Goal: Task Accomplishment & Management: Complete application form

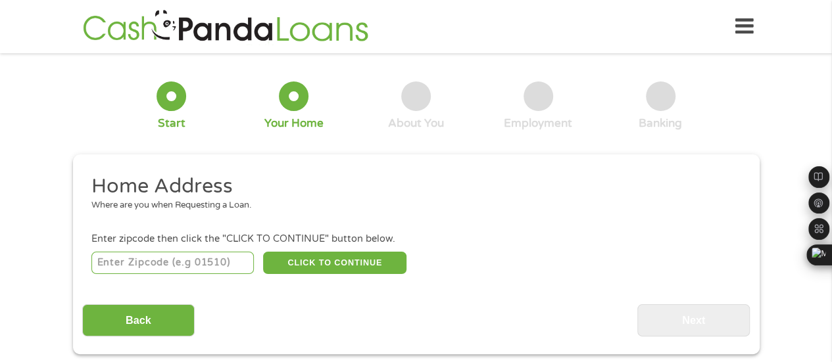
click at [170, 262] on input "number" at bounding box center [172, 263] width 162 height 22
type input "78653"
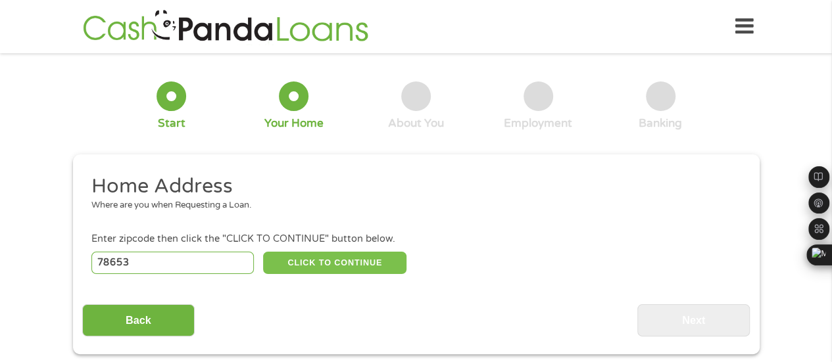
click at [334, 258] on button "CLICK TO CONTINUE" at bounding box center [334, 263] width 143 height 22
type input "78653"
type input "Manor"
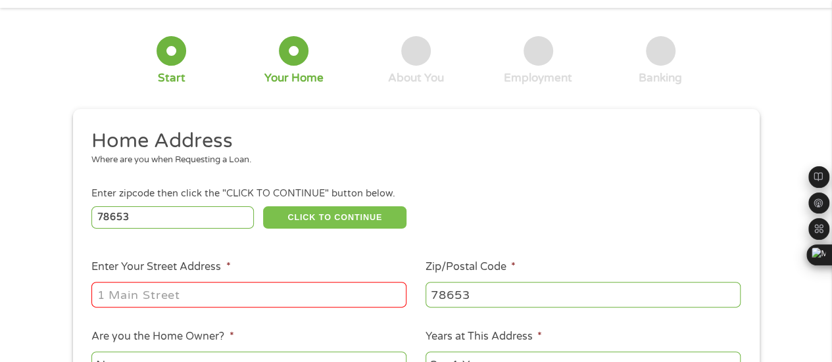
scroll to position [66, 0]
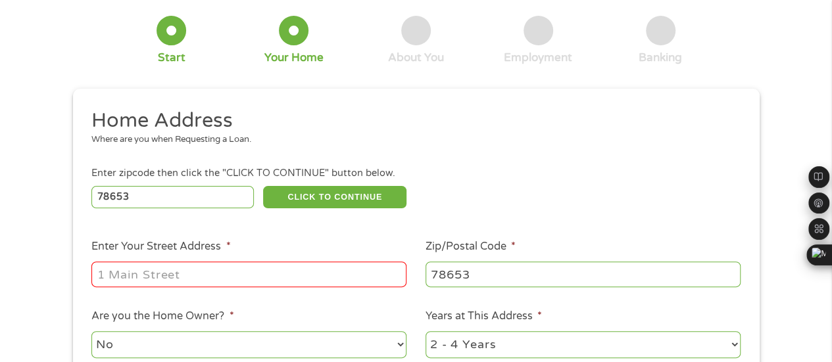
click at [101, 281] on input "Enter Your Street Address *" at bounding box center [248, 274] width 315 height 25
type input "[STREET_ADDRESS]"
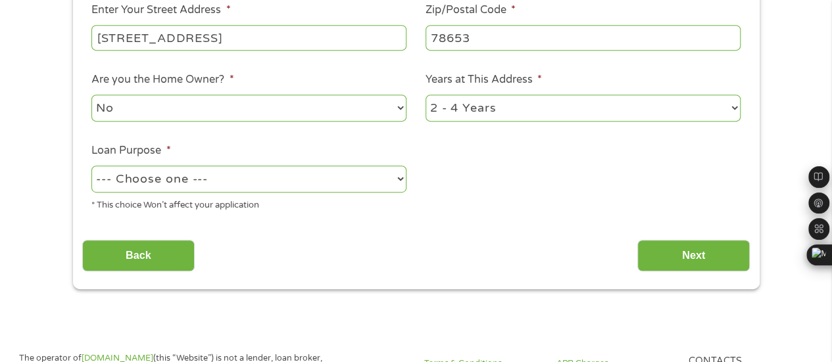
scroll to position [263, 0]
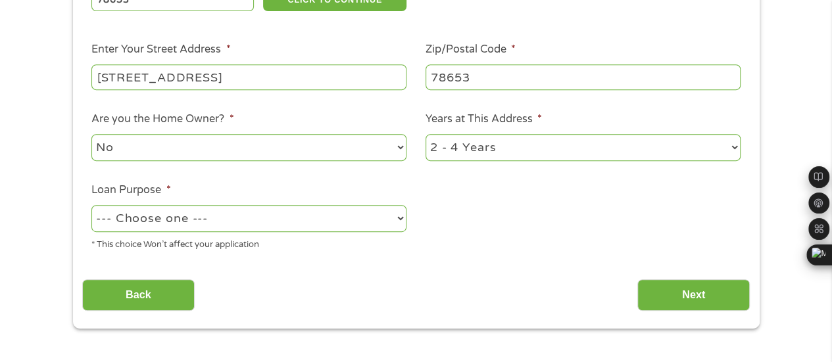
click at [314, 216] on select "--- Choose one --- Pay Bills Debt Consolidation Home Improvement Major Purchase…" at bounding box center [248, 218] width 315 height 27
select select "medicalexpenses"
click at [91, 206] on select "--- Choose one --- Pay Bills Debt Consolidation Home Improvement Major Purchase…" at bounding box center [248, 218] width 315 height 27
click at [696, 294] on input "Next" at bounding box center [693, 295] width 112 height 32
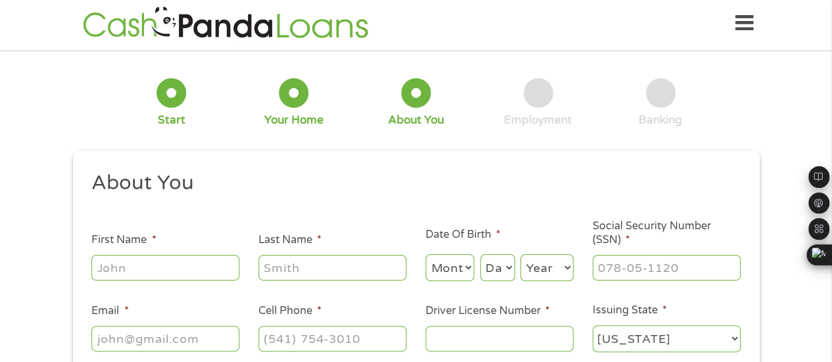
scroll to position [0, 0]
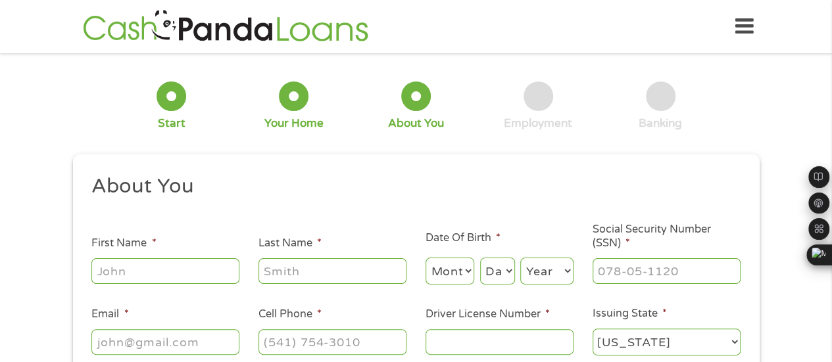
click at [116, 269] on input "First Name *" at bounding box center [165, 270] width 148 height 25
type input "[PERSON_NAME]"
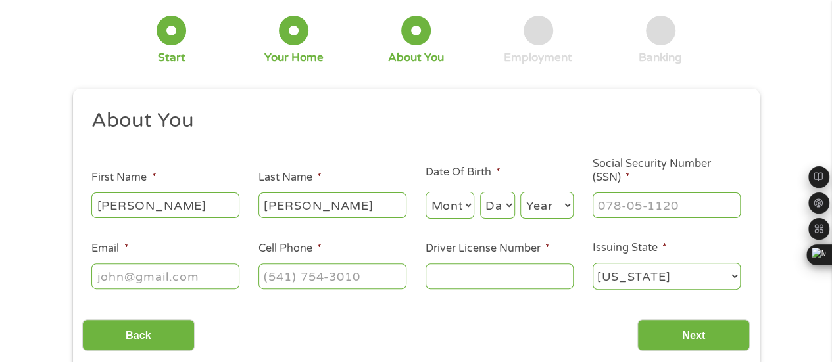
scroll to position [131, 0]
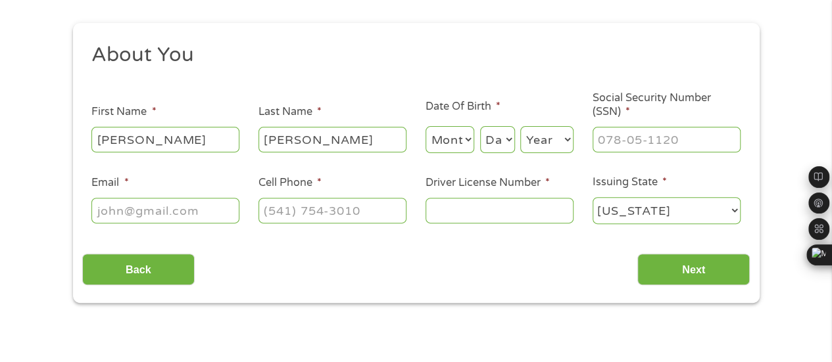
click at [452, 145] on select "Month 1 2 3 4 5 6 7 8 9 10 11 12" at bounding box center [449, 139] width 49 height 27
select select "11"
click at [425, 127] on select "Month 1 2 3 4 5 6 7 8 9 10 11 12" at bounding box center [449, 139] width 49 height 27
click at [494, 144] on select "Day 1 2 3 4 5 6 7 8 9 10 11 12 13 14 15 16 17 18 19 20 21 22 23 24 25 26 27 28 …" at bounding box center [497, 139] width 35 height 27
select select "23"
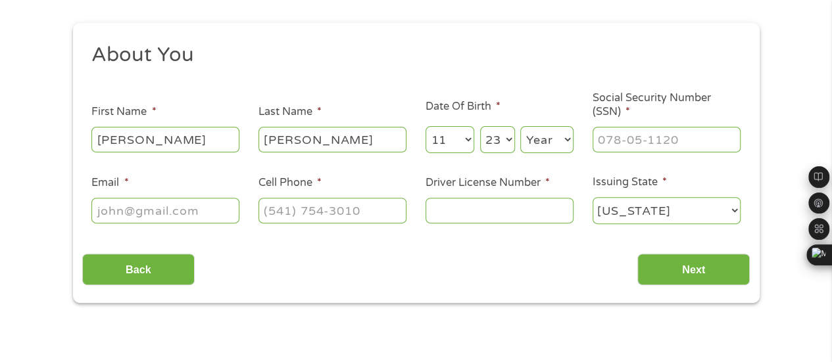
click at [480, 127] on select "Day 1 2 3 4 5 6 7 8 9 10 11 12 13 14 15 16 17 18 19 20 21 22 23 24 25 26 27 28 …" at bounding box center [497, 139] width 35 height 27
click at [544, 139] on select "Year [DATE] 2006 2005 2004 2003 2002 2001 2000 1999 1998 1997 1996 1995 1994 19…" at bounding box center [546, 139] width 53 height 27
select select "1951"
click at [520, 127] on select "Year [DATE] 2006 2005 2004 2003 2002 2001 2000 1999 1998 1997 1996 1995 1994 19…" at bounding box center [546, 139] width 53 height 27
click at [600, 143] on input "___-__-____" at bounding box center [666, 139] width 148 height 25
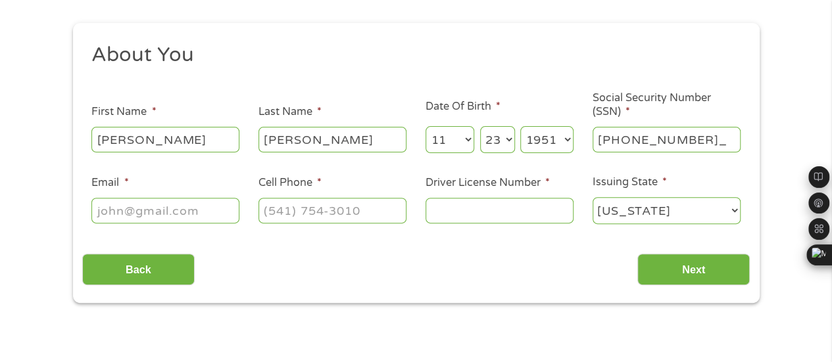
type input "276-52-9420"
click at [99, 210] on input "Email *" at bounding box center [165, 210] width 148 height 25
type input "[EMAIL_ADDRESS][DOMAIN_NAME]"
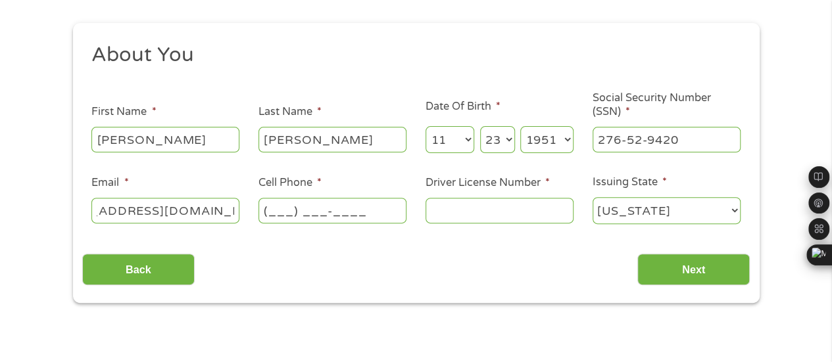
scroll to position [0, 0]
click at [268, 210] on input "(___) ___-____" at bounding box center [332, 210] width 148 height 25
type input "[PHONE_NUMBER]"
click at [437, 206] on input "Driver License Number *" at bounding box center [499, 210] width 148 height 25
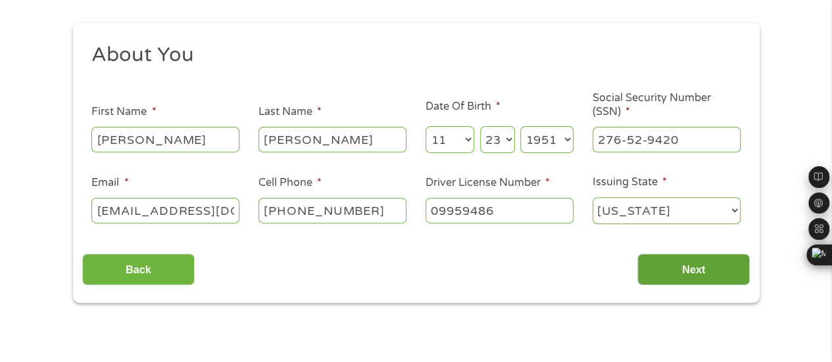
type input "09959486"
click at [688, 270] on input "Next" at bounding box center [693, 270] width 112 height 32
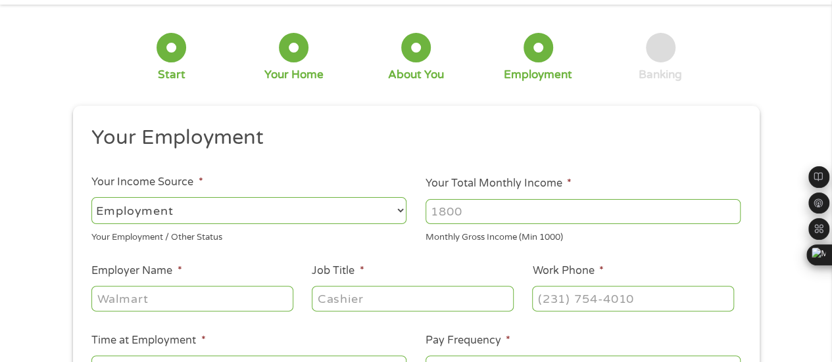
scroll to position [66, 0]
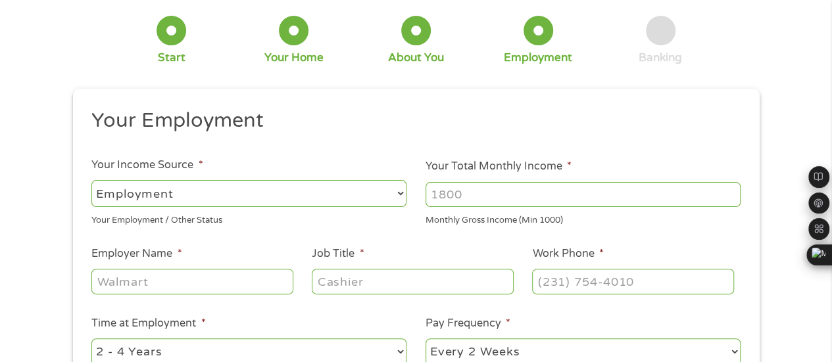
click at [434, 197] on input "Your Total Monthly Income *" at bounding box center [582, 194] width 315 height 25
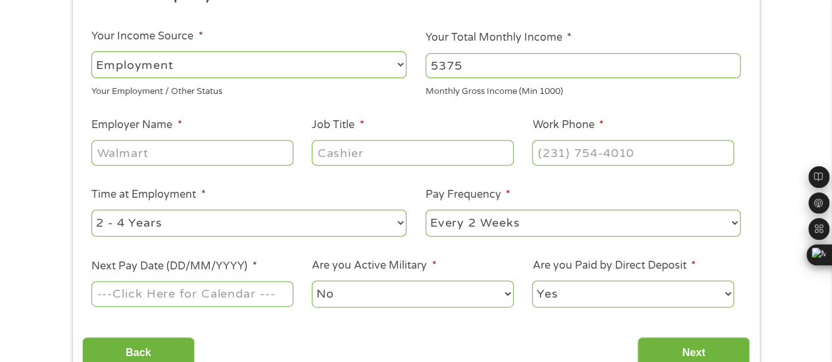
scroll to position [197, 0]
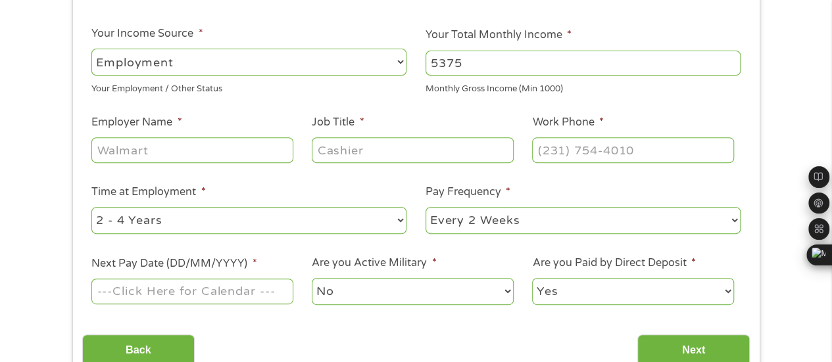
type input "5375"
click at [96, 153] on input "Employer Name *" at bounding box center [191, 149] width 201 height 25
click at [96, 152] on input "Employer Name *" at bounding box center [191, 149] width 201 height 25
click at [229, 149] on input "Pool Design Consult6ants" at bounding box center [191, 149] width 201 height 25
type input "Pool Design Consultants"
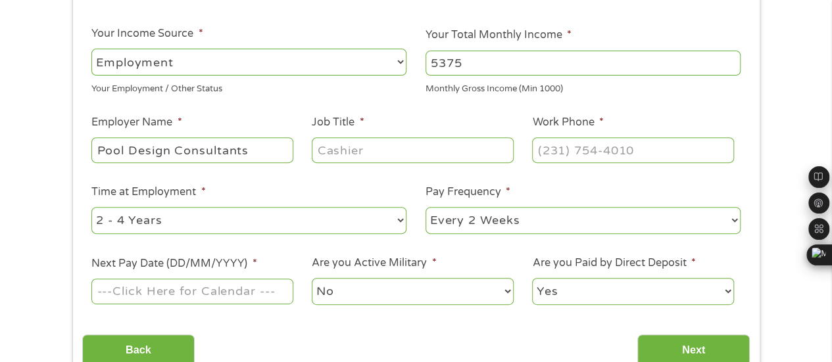
click at [359, 152] on input "Job Title *" at bounding box center [412, 149] width 201 height 25
type input "Sales Mgr"
click at [546, 147] on input "(___) ___-____" at bounding box center [632, 149] width 201 height 25
type input "[PHONE_NUMBER]"
click at [199, 216] on select "--- Choose one --- 1 Year or less 1 - 2 Years 2 - 4 Years Over 4 Years" at bounding box center [248, 220] width 315 height 27
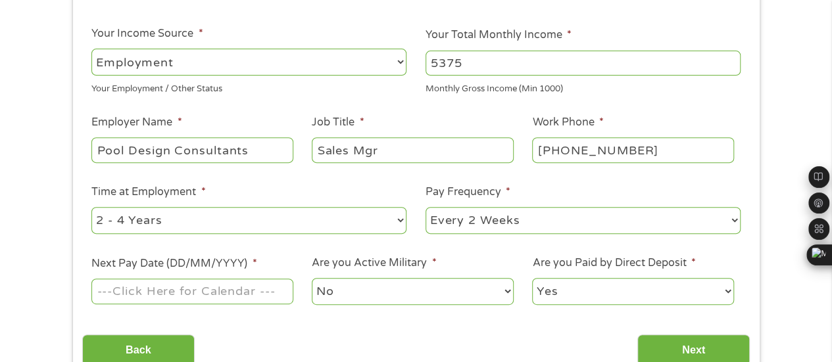
click at [216, 224] on select "--- Choose one --- 1 Year or less 1 - 2 Years 2 - 4 Years Over 4 Years" at bounding box center [248, 220] width 315 height 27
select select "60months"
click at [91, 207] on select "--- Choose one --- 1 Year or less 1 - 2 Years 2 - 4 Years Over 4 Years" at bounding box center [248, 220] width 315 height 27
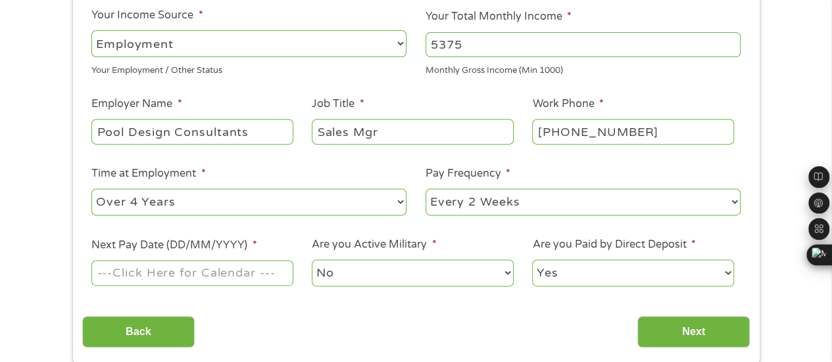
scroll to position [263, 0]
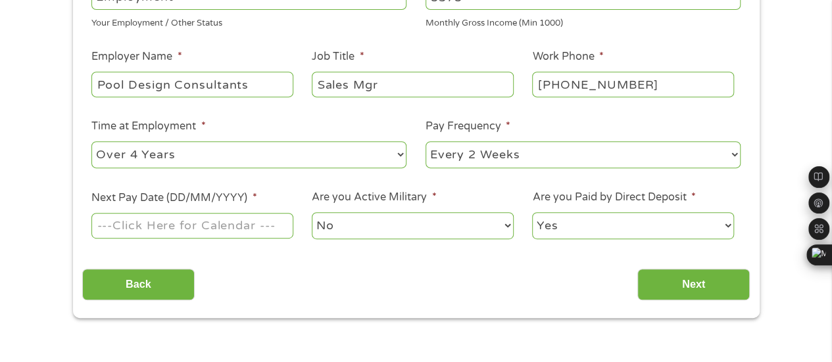
click at [235, 223] on input "Next Pay Date (DD/MM/YYYY) *" at bounding box center [191, 225] width 201 height 25
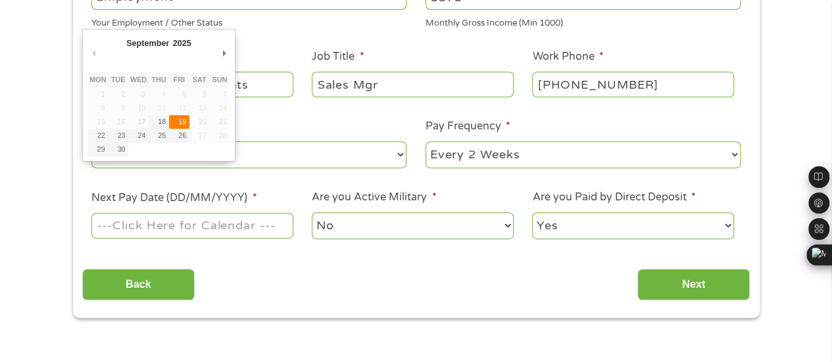
type input "[DATE]"
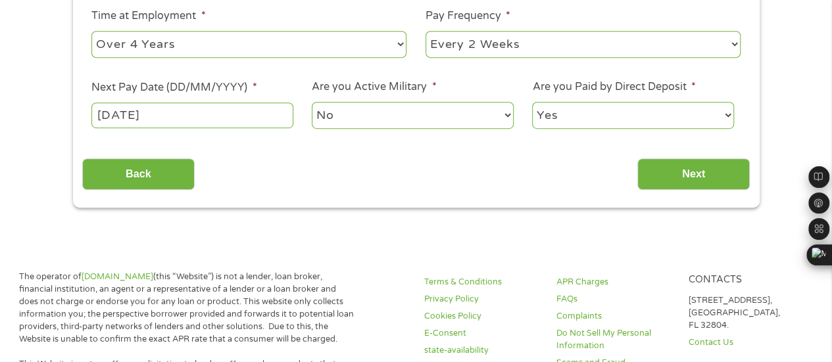
scroll to position [394, 0]
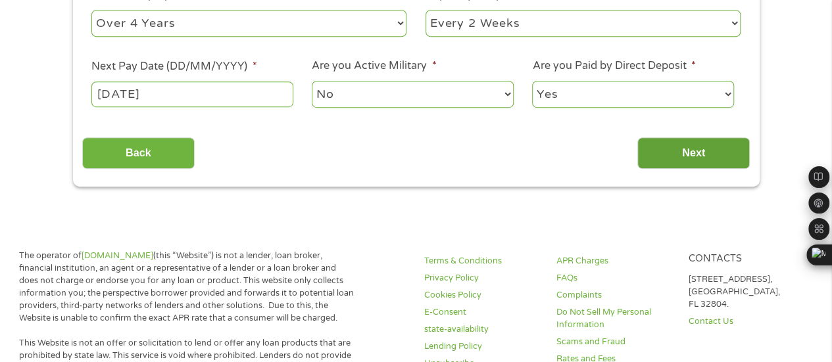
click at [698, 152] on input "Next" at bounding box center [693, 153] width 112 height 32
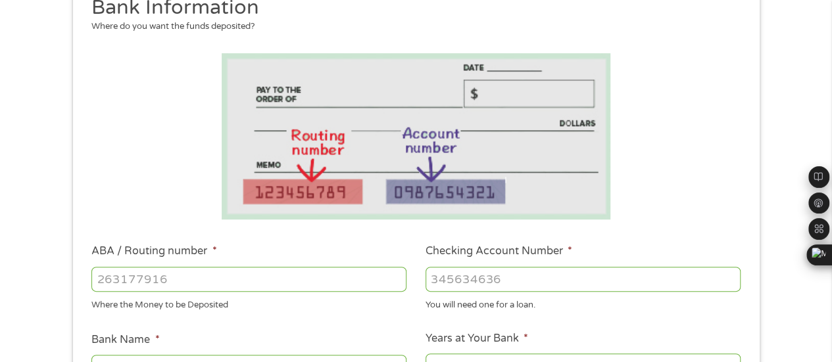
scroll to position [263, 0]
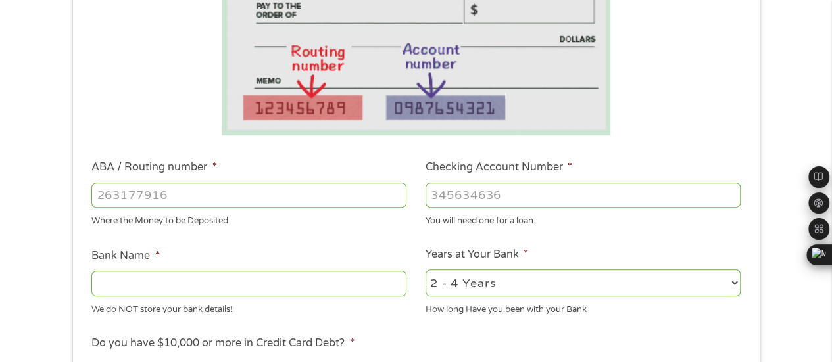
click at [101, 197] on input "ABA / Routing number *" at bounding box center [248, 195] width 315 height 25
type input "111000025"
type input "BANK OF AMERICA NA"
type input "111000025"
click at [433, 196] on input "Checking Account Number *" at bounding box center [582, 195] width 315 height 25
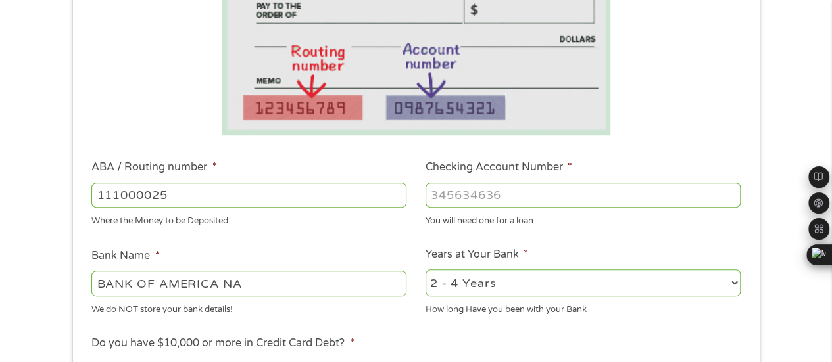
click at [435, 194] on input "Checking Account Number *" at bounding box center [582, 195] width 315 height 25
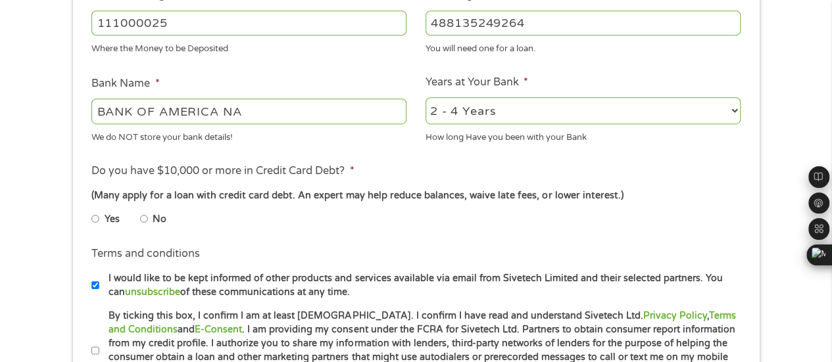
scroll to position [460, 0]
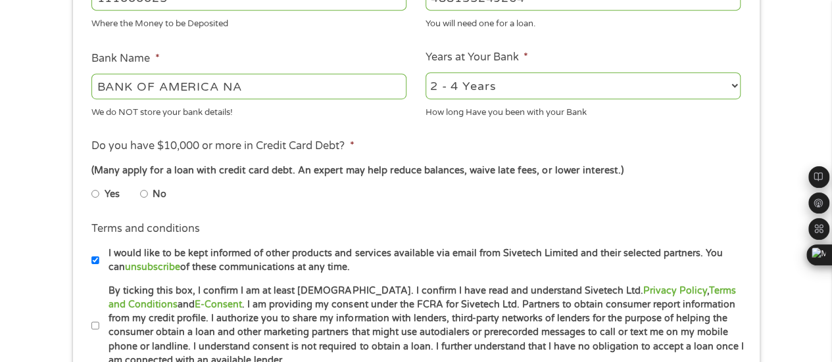
type input "488135249264"
click at [145, 197] on input "No" at bounding box center [144, 193] width 8 height 21
radio input "true"
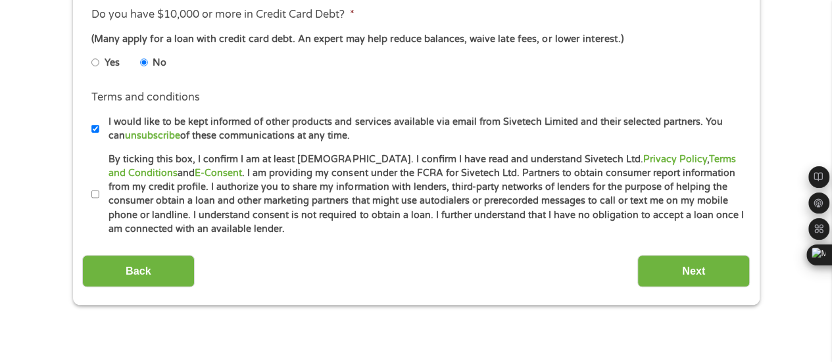
scroll to position [657, 0]
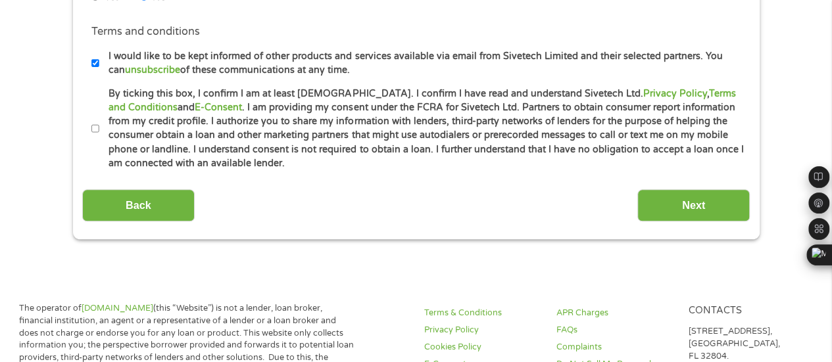
click at [97, 126] on input "By ticking this box, I confirm I am at least [DEMOGRAPHIC_DATA]. I confirm I ha…" at bounding box center [95, 128] width 8 height 21
checkbox input "true"
click at [693, 203] on input "Next" at bounding box center [693, 205] width 112 height 32
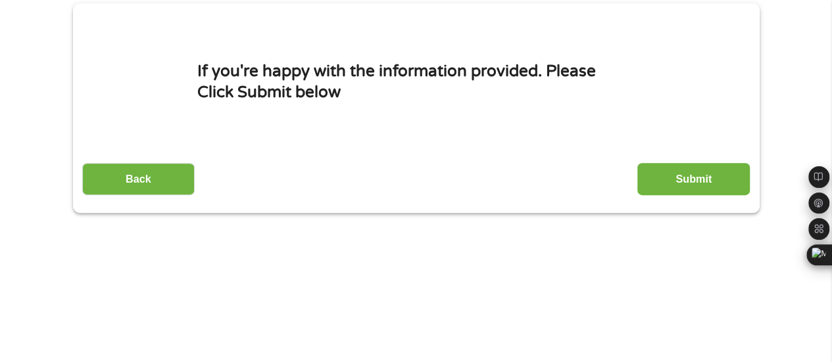
scroll to position [131, 0]
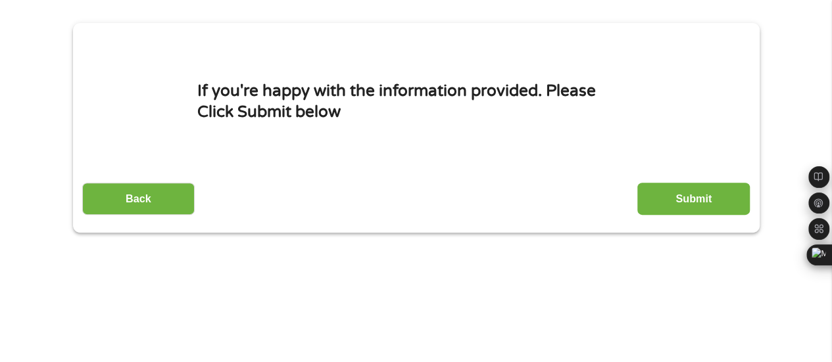
click at [688, 195] on input "Submit" at bounding box center [693, 199] width 112 height 32
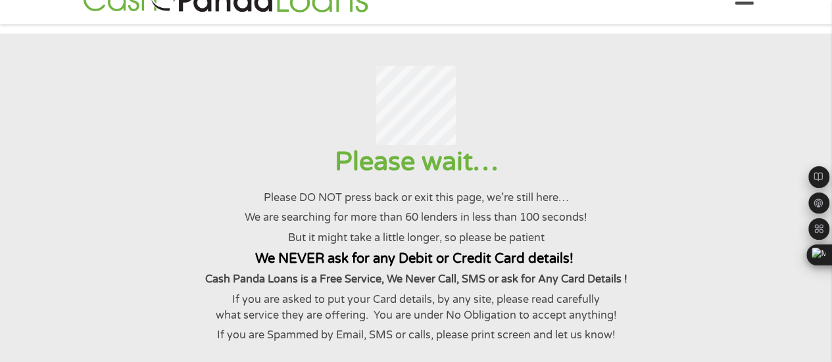
scroll to position [0, 0]
